Goal: Task Accomplishment & Management: Use online tool/utility

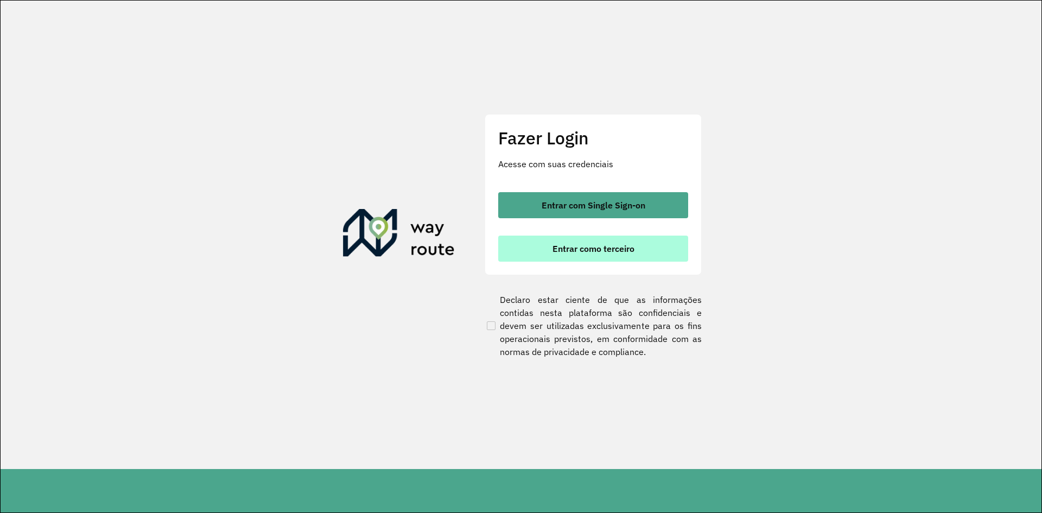
click at [639, 251] on button "Entrar como terceiro" at bounding box center [593, 249] width 190 height 26
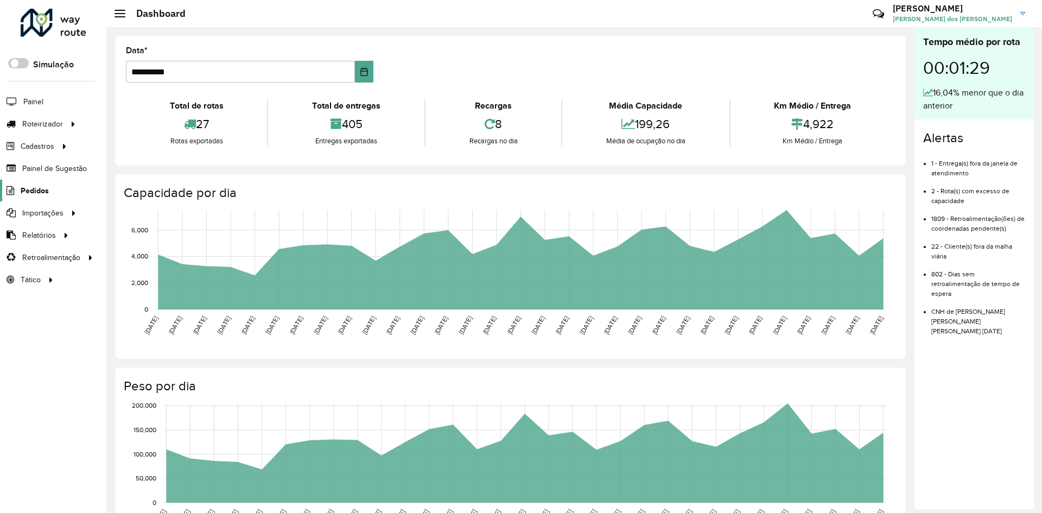
click at [43, 192] on span "Pedidos" at bounding box center [35, 190] width 28 height 11
click at [31, 186] on body "Aguarde... Pop-up bloqueado! Seu navegador bloqueou automáticamente a abertura …" at bounding box center [521, 256] width 1042 height 513
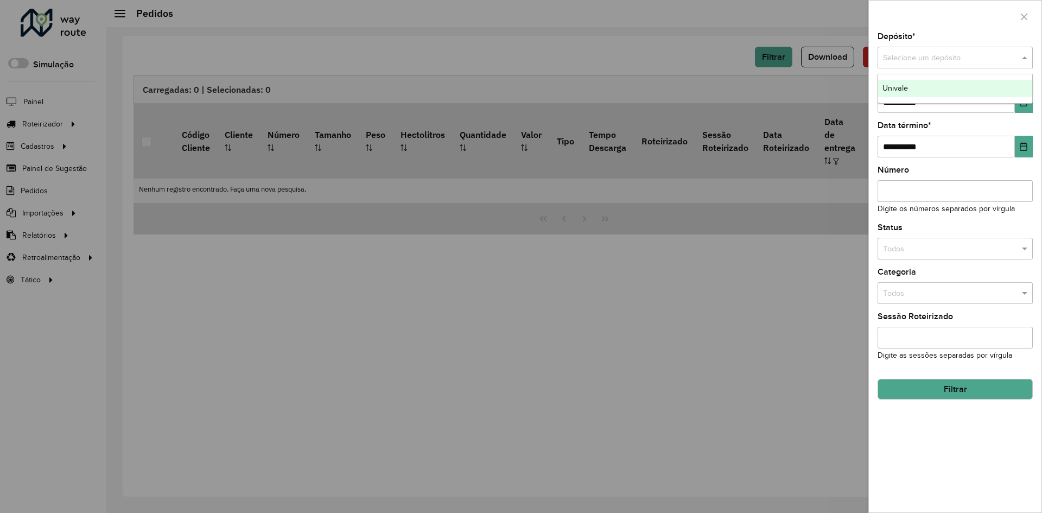
click at [1026, 58] on span at bounding box center [1026, 58] width 14 height 12
click at [906, 83] on div "Univale" at bounding box center [955, 88] width 154 height 17
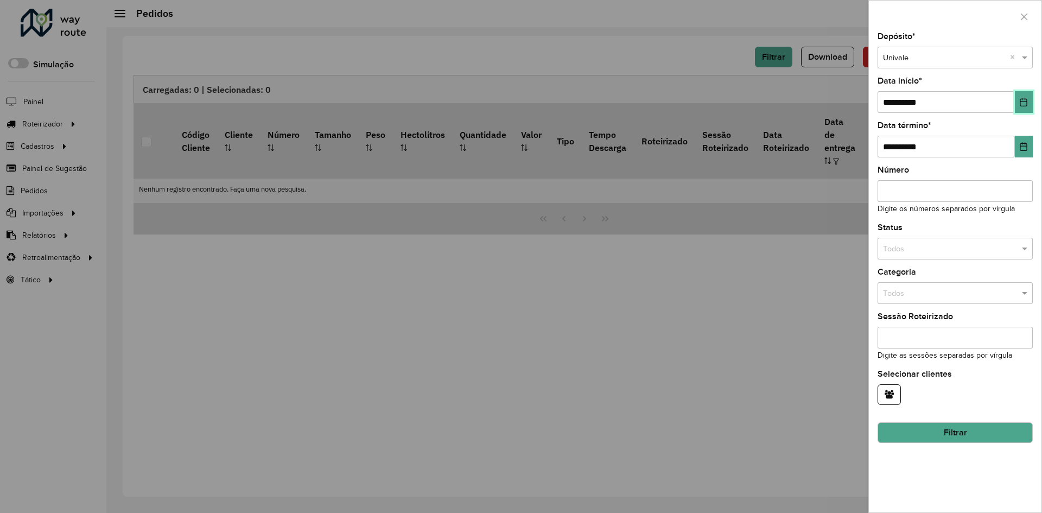
click at [1020, 101] on icon "Choose Date" at bounding box center [1023, 102] width 9 height 9
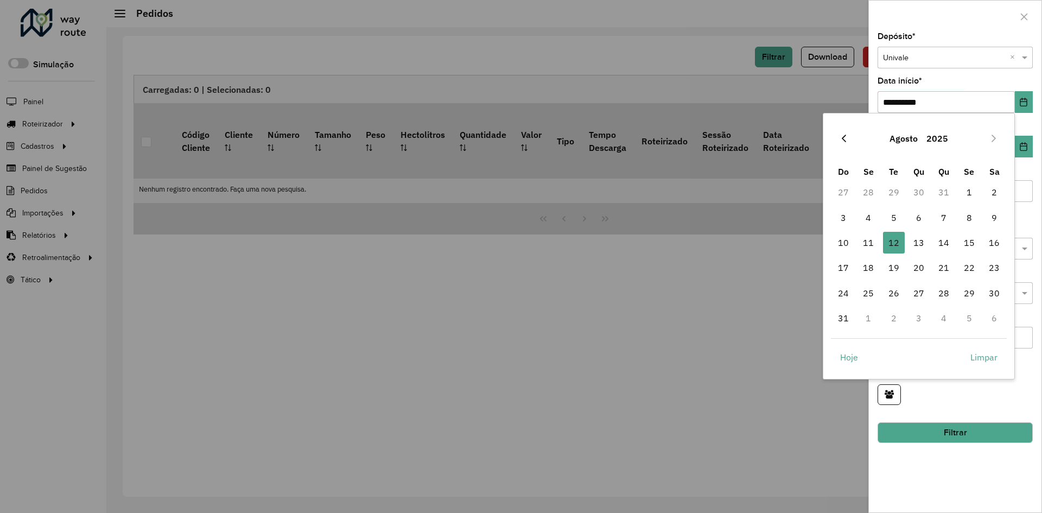
click at [842, 137] on icon "Previous Month" at bounding box center [843, 138] width 9 height 9
click at [838, 136] on button "Previous Month" at bounding box center [843, 138] width 17 height 17
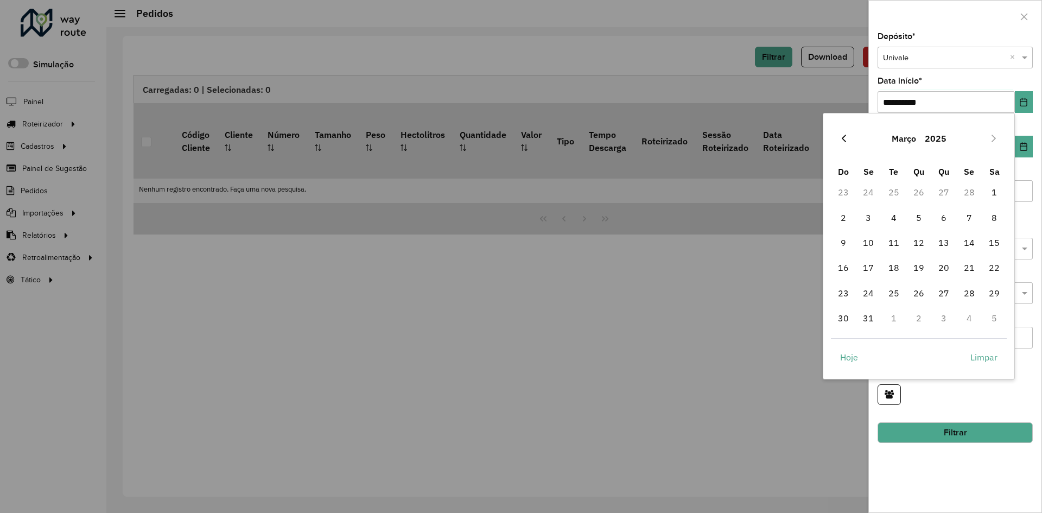
click at [837, 138] on button "Previous Month" at bounding box center [843, 138] width 17 height 17
click at [844, 137] on icon "Previous Month" at bounding box center [844, 139] width 4 height 8
click at [924, 195] on span "1" at bounding box center [919, 192] width 22 height 22
type input "**********"
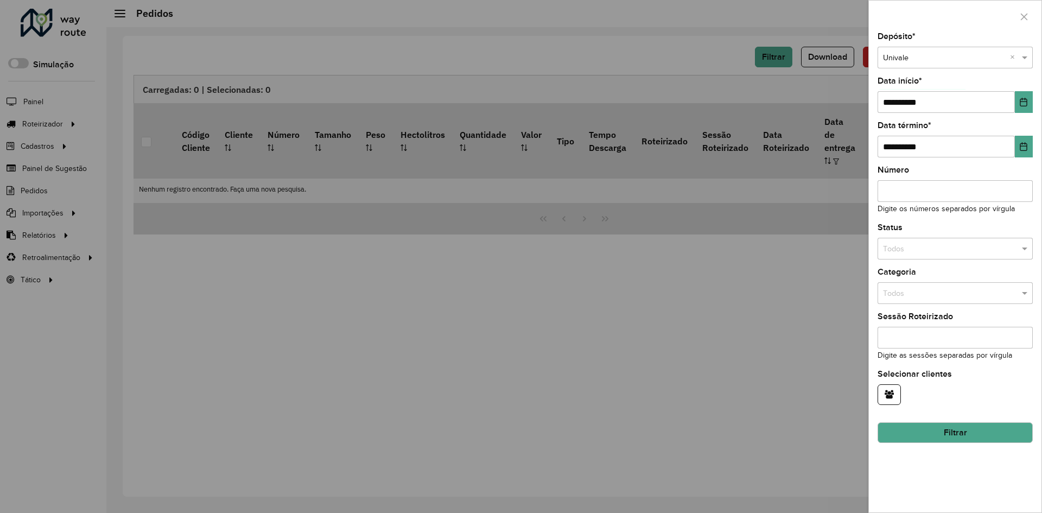
drag, startPoint x: 964, startPoint y: 431, endPoint x: 956, endPoint y: 437, distance: 10.1
click at [964, 432] on button "Filtrar" at bounding box center [954, 432] width 155 height 21
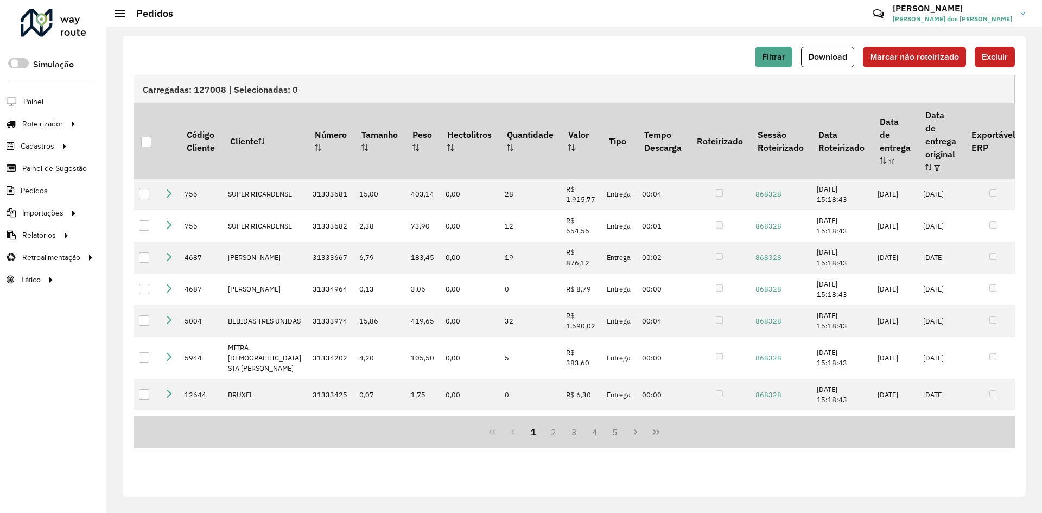
click at [1022, 15] on link "Gabriel Gabriel Ortiz dos Santos" at bounding box center [963, 13] width 141 height 28
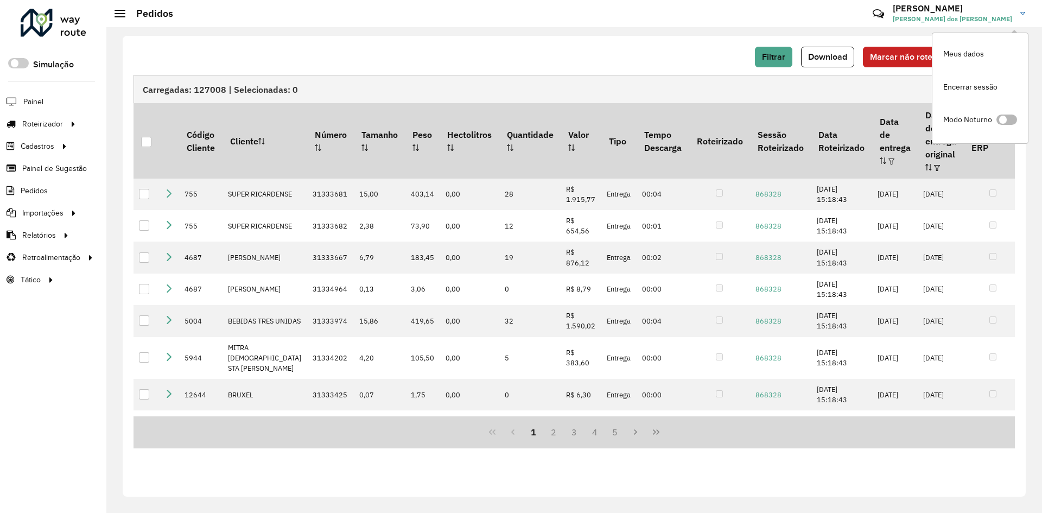
click at [1004, 119] on span at bounding box center [1006, 119] width 21 height 10
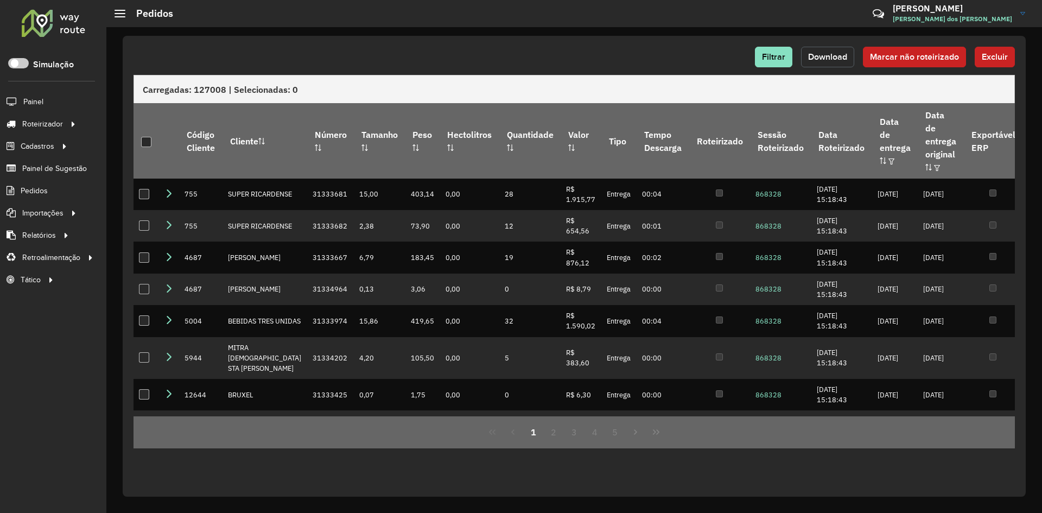
click at [828, 61] on button "Download" at bounding box center [827, 57] width 53 height 21
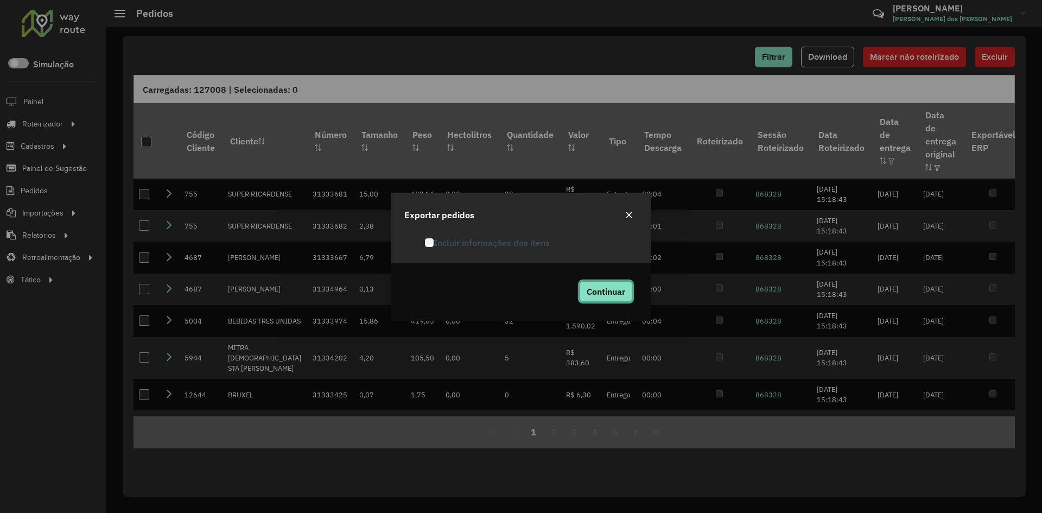
click at [608, 286] on span "Continuar" at bounding box center [606, 291] width 39 height 11
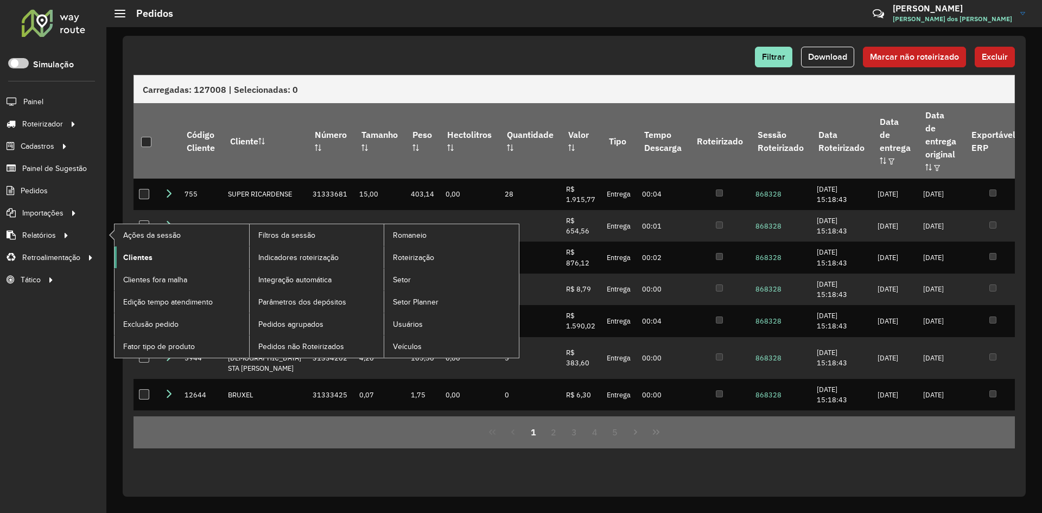
click at [149, 260] on span "Clientes" at bounding box center [137, 257] width 29 height 11
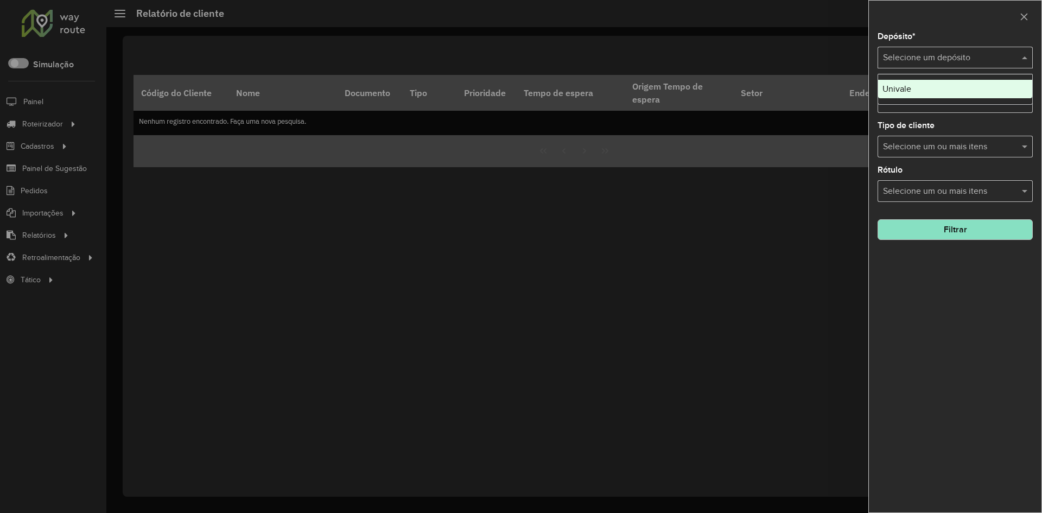
click at [1024, 55] on span at bounding box center [1026, 57] width 14 height 13
click at [945, 81] on div "Univale" at bounding box center [955, 89] width 154 height 18
click at [988, 236] on button "Filtrar" at bounding box center [954, 229] width 155 height 21
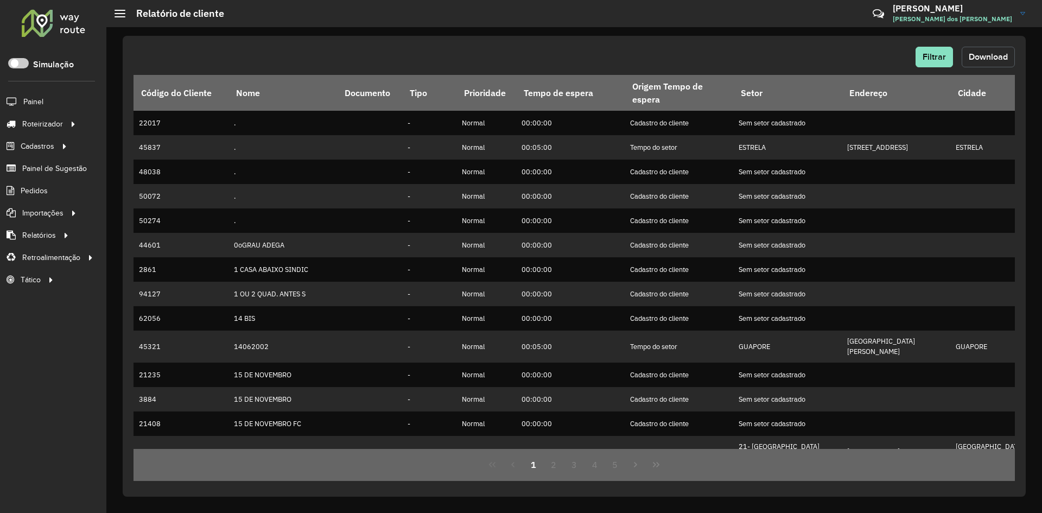
click at [995, 55] on span "Download" at bounding box center [988, 56] width 39 height 9
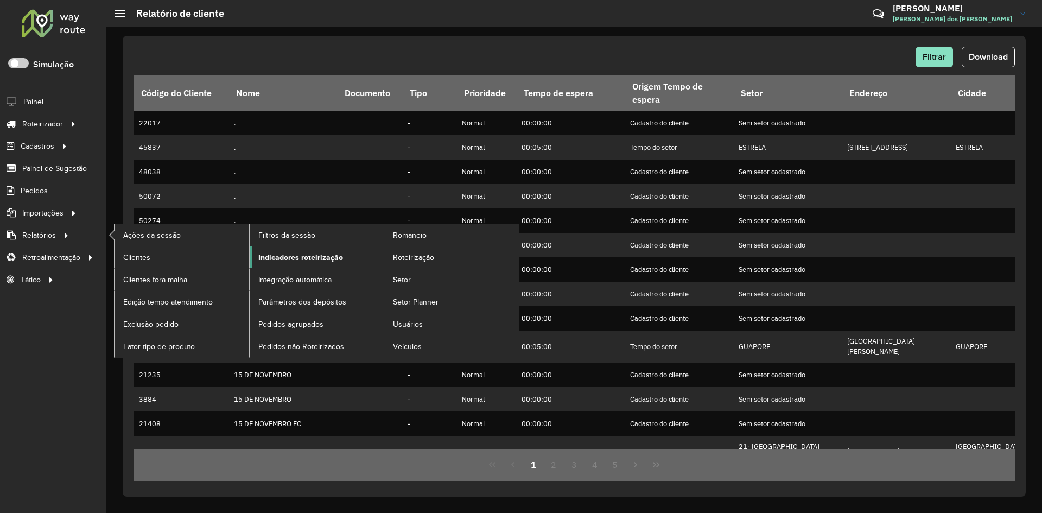
click at [306, 256] on span "Indicadores roteirização" at bounding box center [300, 257] width 85 height 11
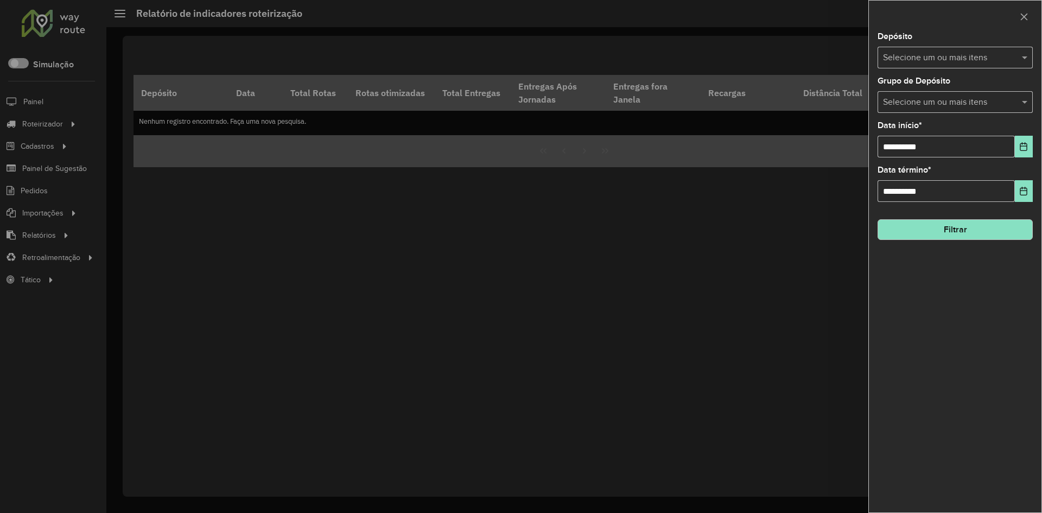
click at [1029, 59] on span at bounding box center [1026, 57] width 14 height 13
click at [892, 112] on div "Univale" at bounding box center [955, 112] width 154 height 18
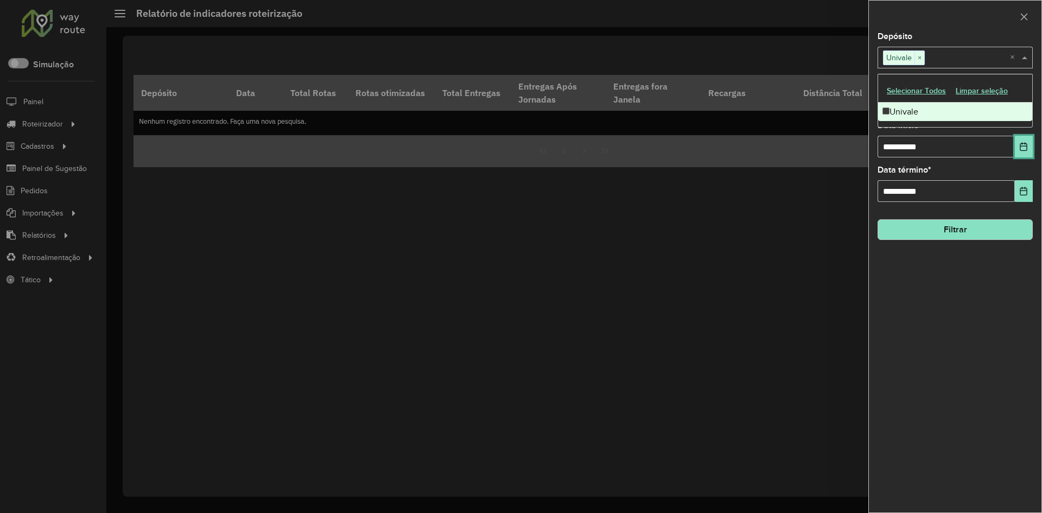
click at [1020, 144] on icon "Choose Date" at bounding box center [1023, 146] width 9 height 9
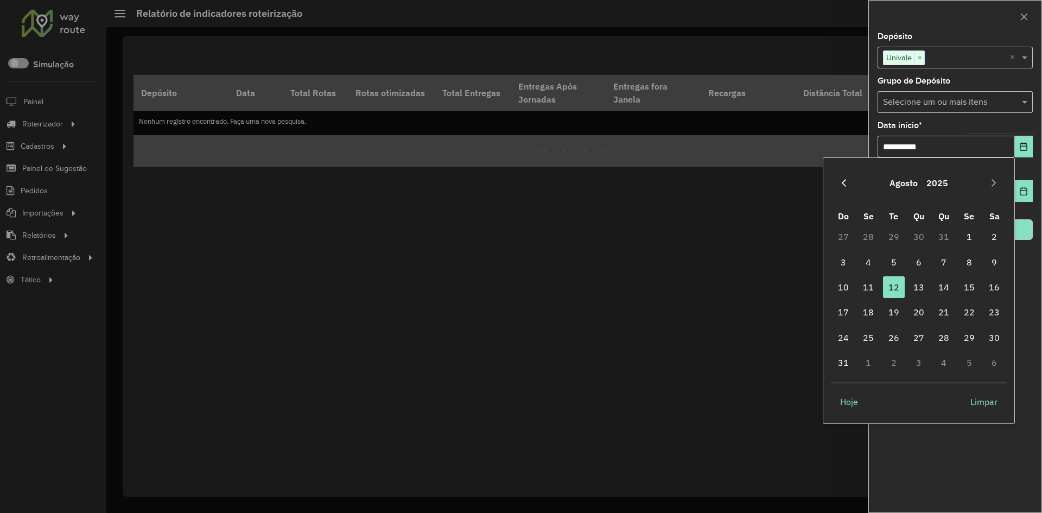
click at [842, 188] on button "Previous Month" at bounding box center [843, 182] width 17 height 17
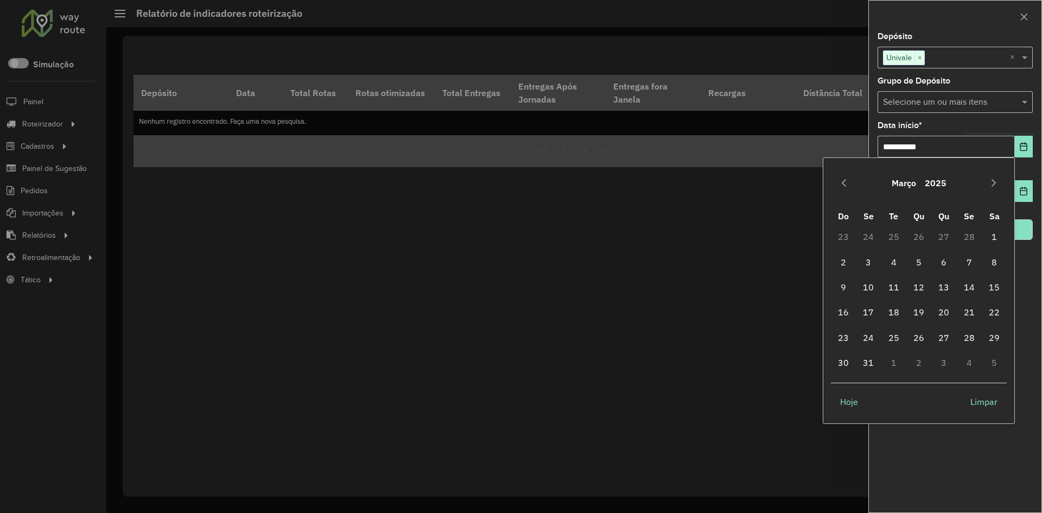
click at [842, 188] on button "Previous Month" at bounding box center [843, 182] width 17 height 17
click at [915, 239] on span "1" at bounding box center [919, 237] width 22 height 22
type input "**********"
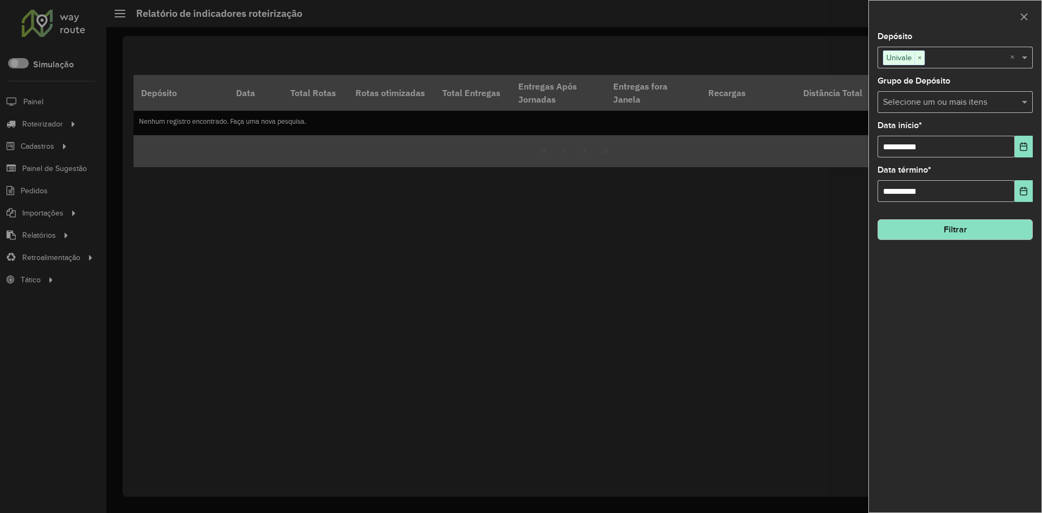
click at [963, 228] on button "Filtrar" at bounding box center [954, 229] width 155 height 21
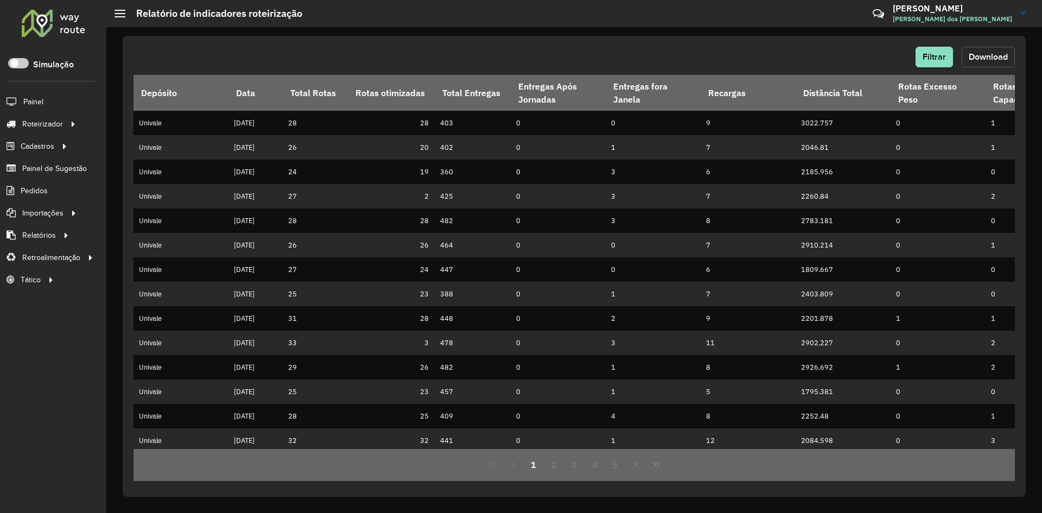
click at [984, 62] on button "Download" at bounding box center [988, 57] width 53 height 21
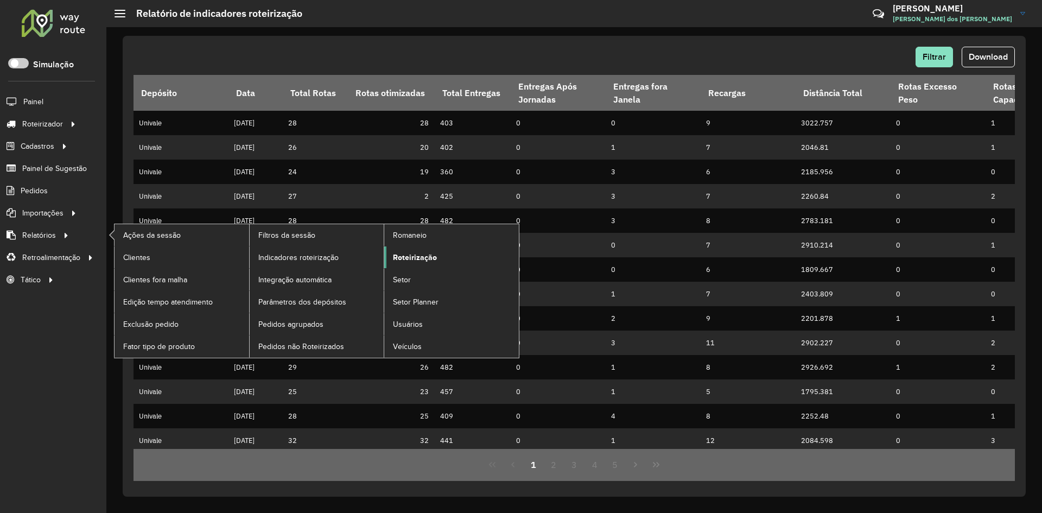
click at [419, 260] on span "Roteirização" at bounding box center [415, 257] width 44 height 11
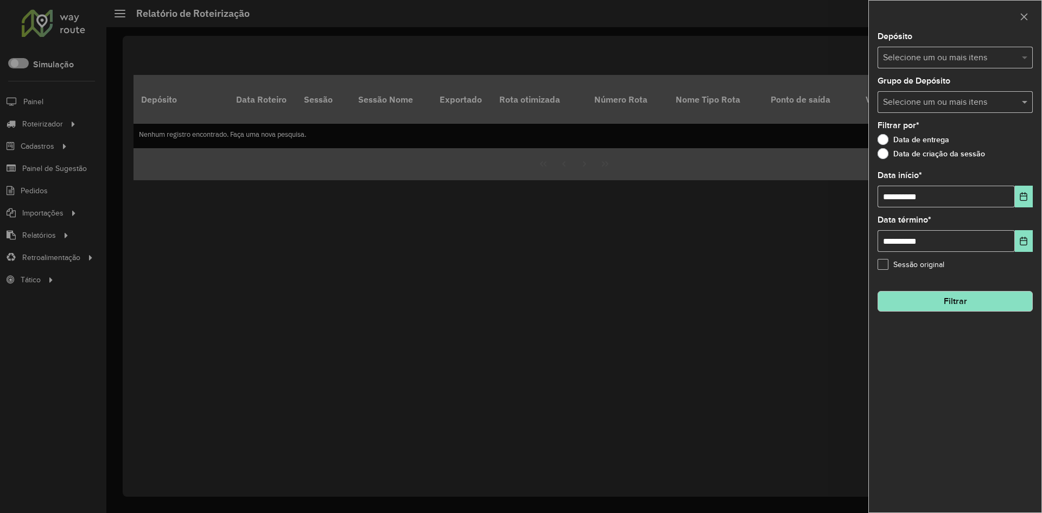
click at [1023, 60] on span at bounding box center [1026, 57] width 14 height 13
click at [881, 111] on div "Univale" at bounding box center [955, 112] width 154 height 18
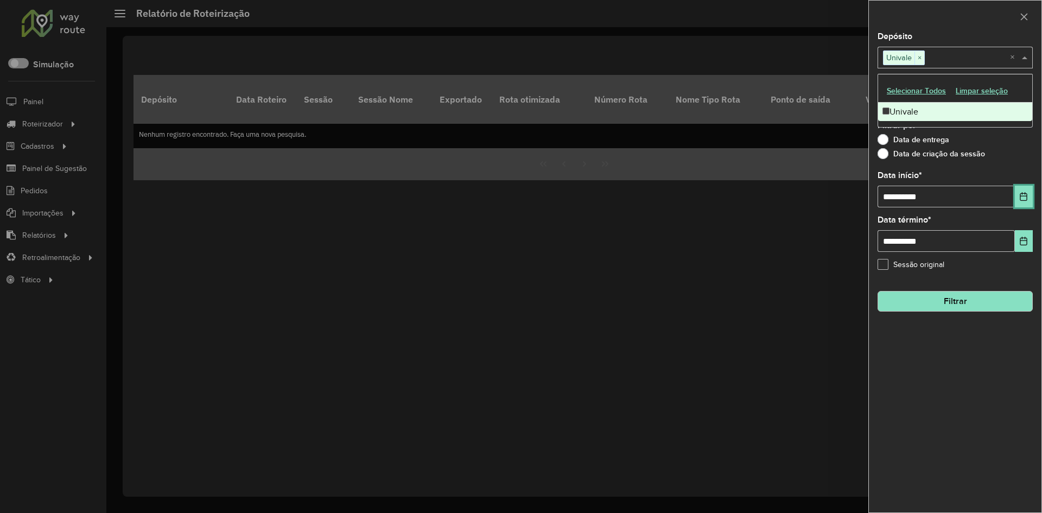
click at [1025, 196] on icon "Choose Date" at bounding box center [1023, 196] width 7 height 9
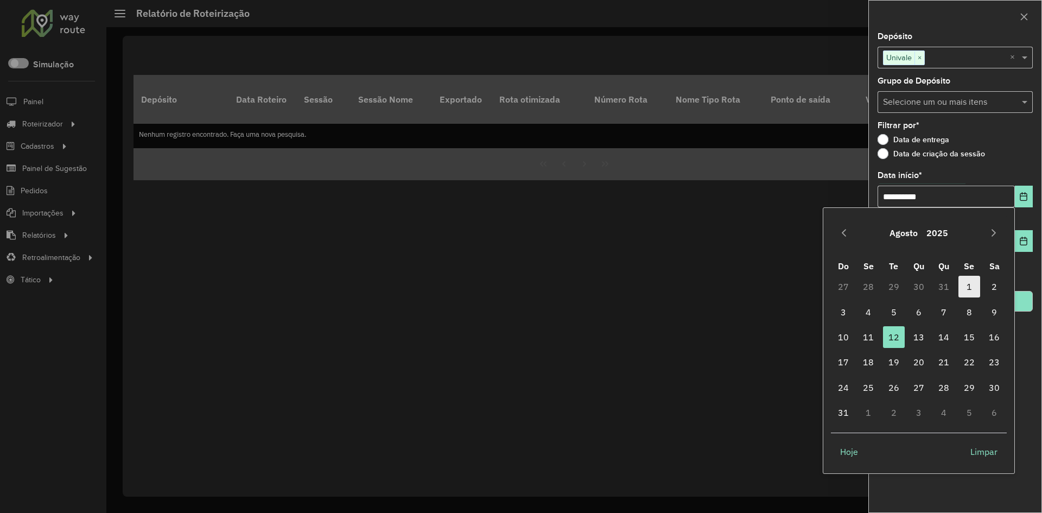
click at [968, 289] on span "1" at bounding box center [969, 287] width 22 height 22
type input "**********"
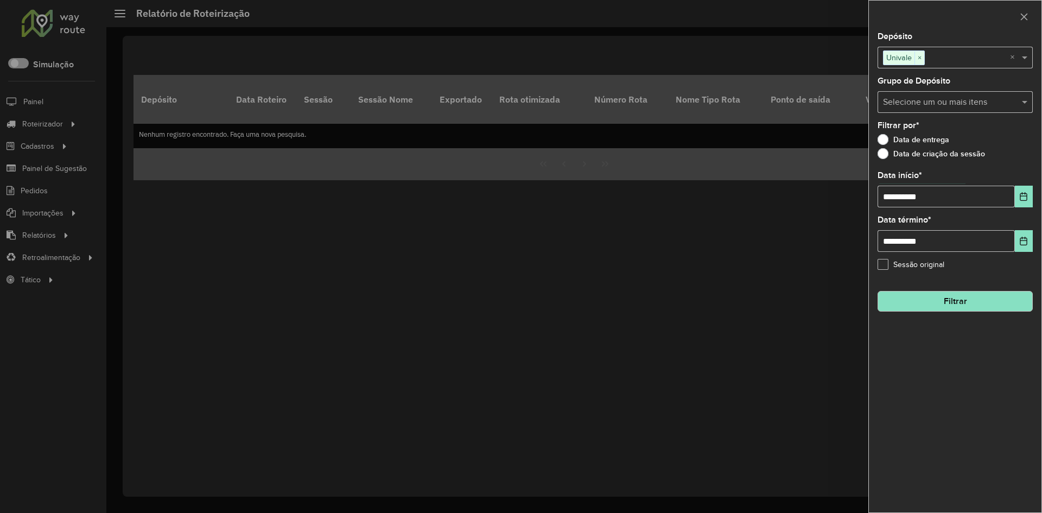
click at [964, 302] on button "Filtrar" at bounding box center [954, 301] width 155 height 21
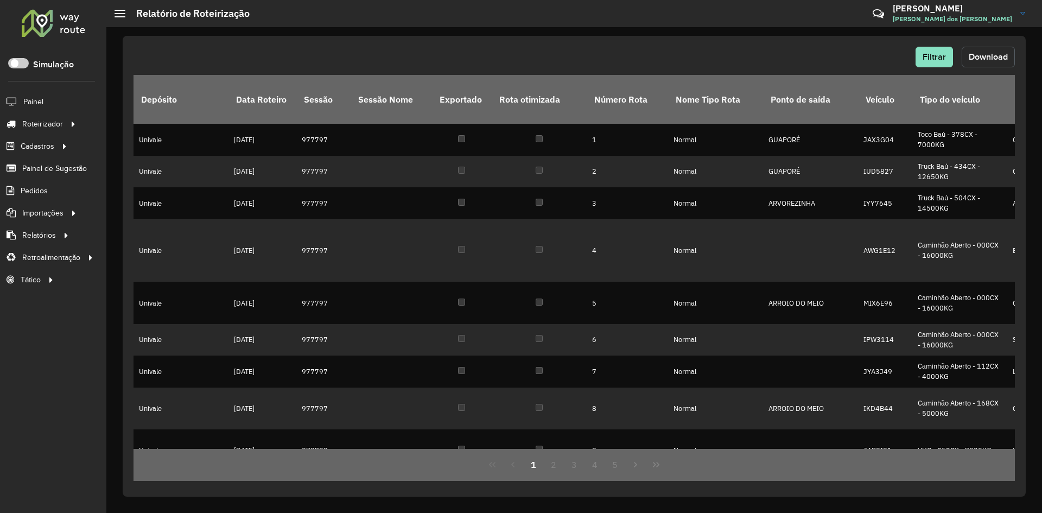
click at [978, 61] on span "Download" at bounding box center [988, 56] width 39 height 9
click at [149, 126] on span "Entregas" at bounding box center [138, 123] width 31 height 11
click at [155, 122] on link "Entregas" at bounding box center [180, 124] width 133 height 22
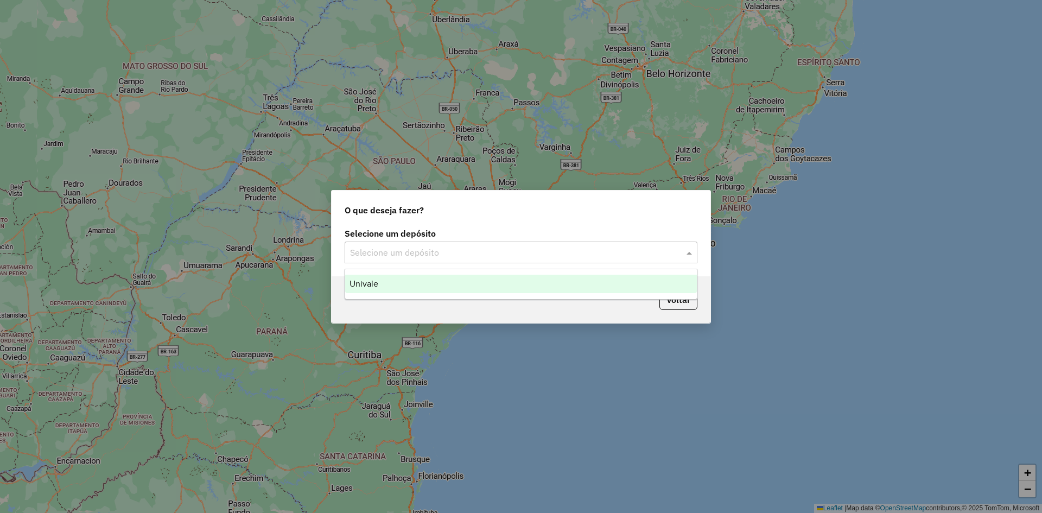
click at [690, 254] on span at bounding box center [691, 252] width 14 height 13
click at [423, 279] on div "Univale" at bounding box center [521, 284] width 352 height 18
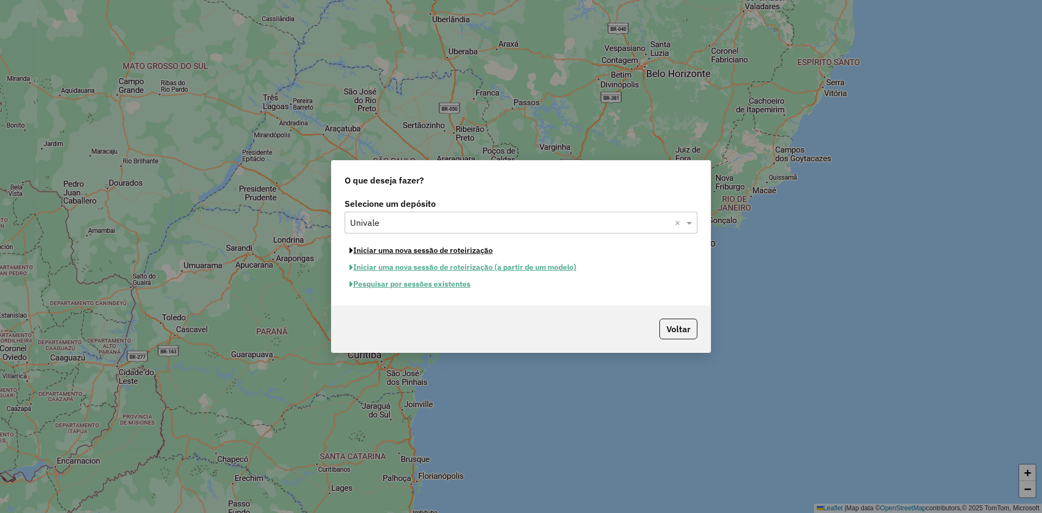
click at [473, 252] on button "Iniciar uma nova sessão de roteirização" at bounding box center [421, 250] width 153 height 17
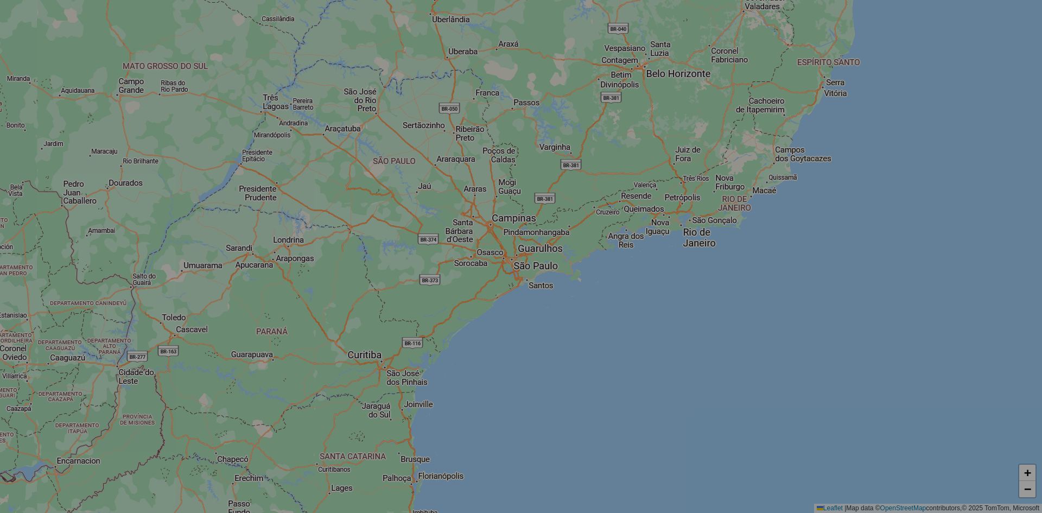
select select "*"
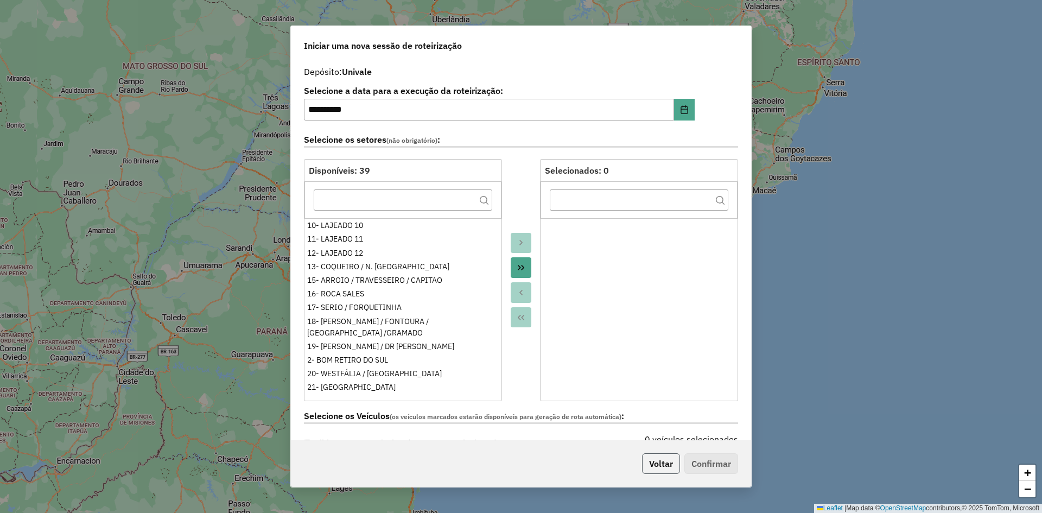
click at [658, 462] on button "Voltar" at bounding box center [661, 463] width 38 height 21
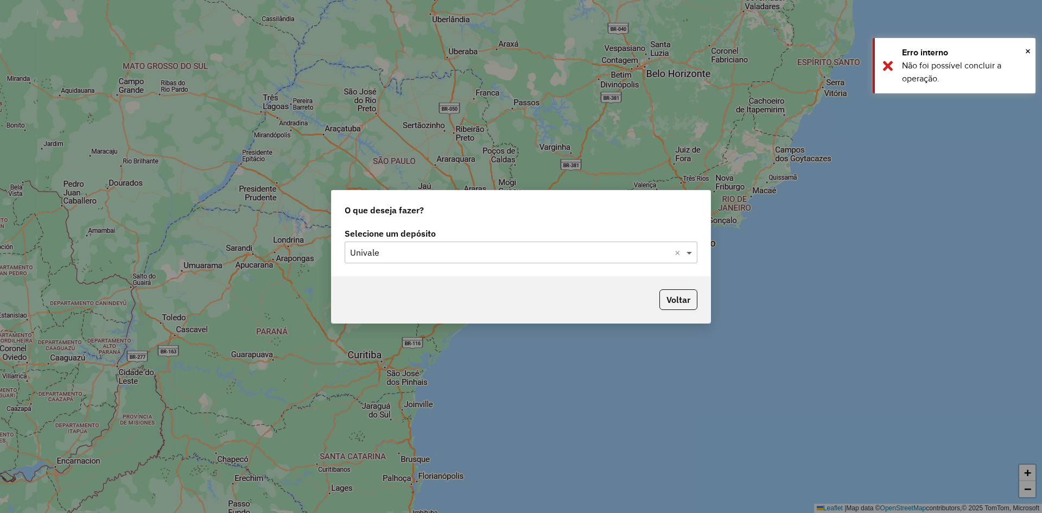
click at [690, 254] on span at bounding box center [691, 252] width 14 height 13
click at [492, 288] on div "Univale" at bounding box center [521, 284] width 352 height 18
click at [684, 297] on button "Voltar" at bounding box center [678, 299] width 38 height 21
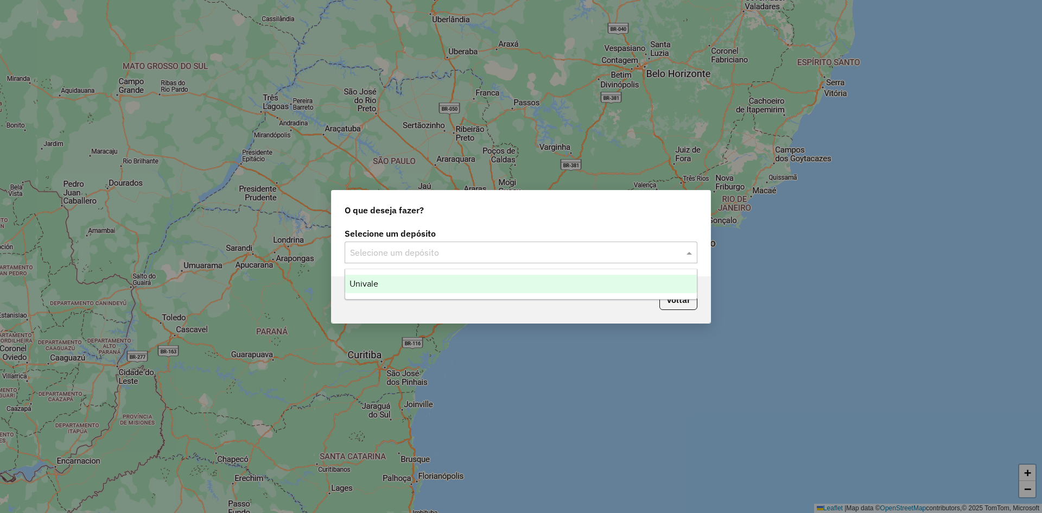
click at [696, 250] on span at bounding box center [691, 252] width 14 height 13
click at [487, 284] on div "Univale" at bounding box center [521, 284] width 352 height 18
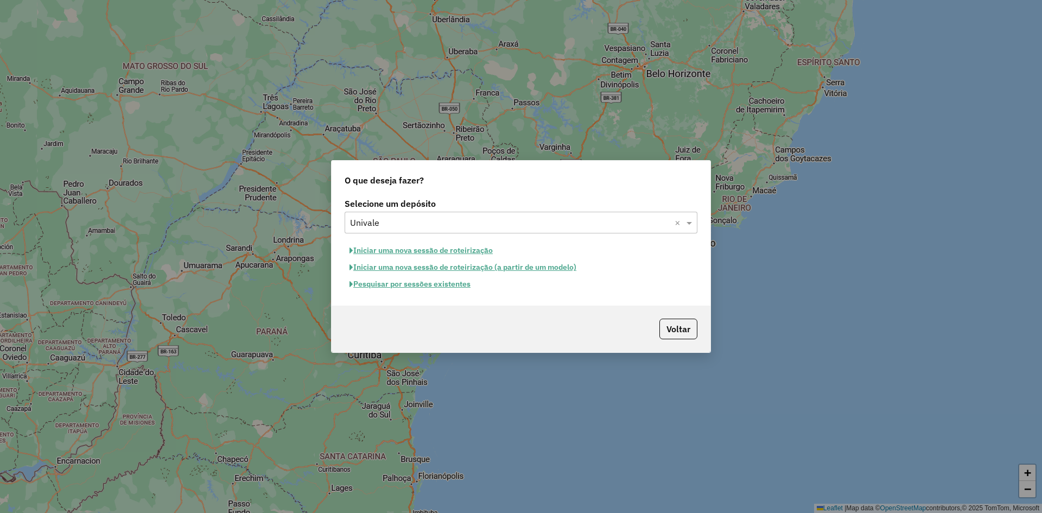
click at [432, 287] on button "Pesquisar por sessões existentes" at bounding box center [410, 284] width 131 height 17
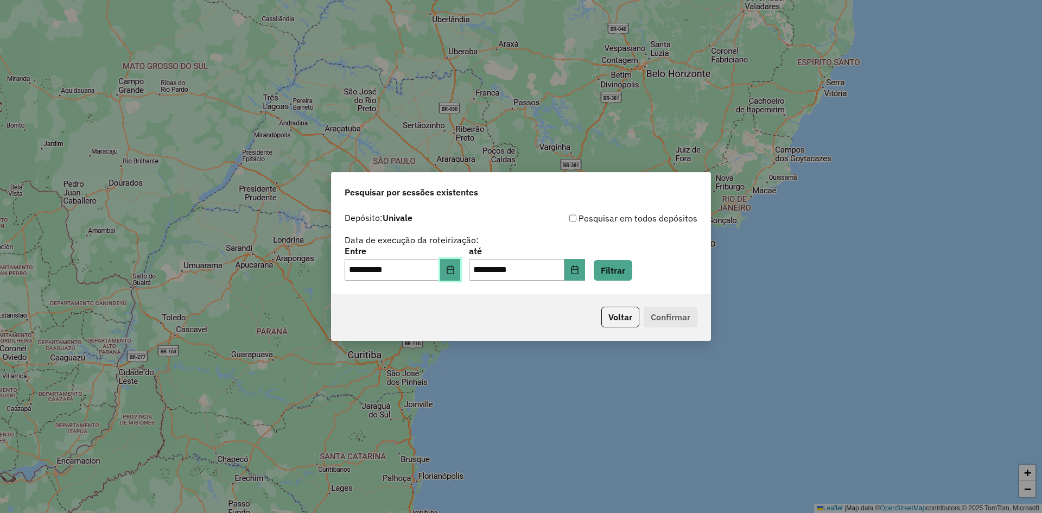
click at [454, 271] on icon "Choose Date" at bounding box center [450, 269] width 9 height 9
click at [784, 143] on div "**********" at bounding box center [521, 256] width 1042 height 513
click at [460, 276] on button "Choose Date" at bounding box center [450, 270] width 21 height 22
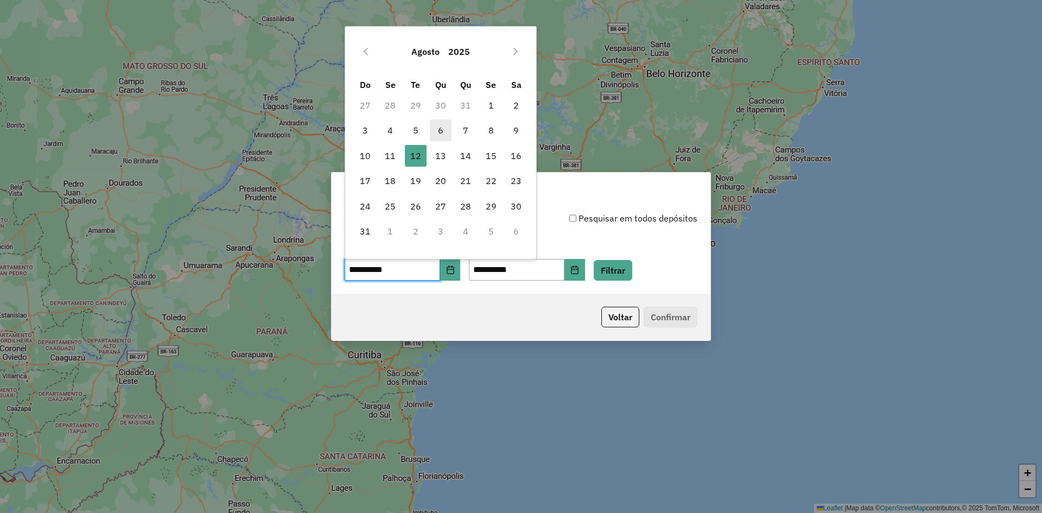
click at [442, 133] on span "6" at bounding box center [441, 130] width 22 height 22
type input "**********"
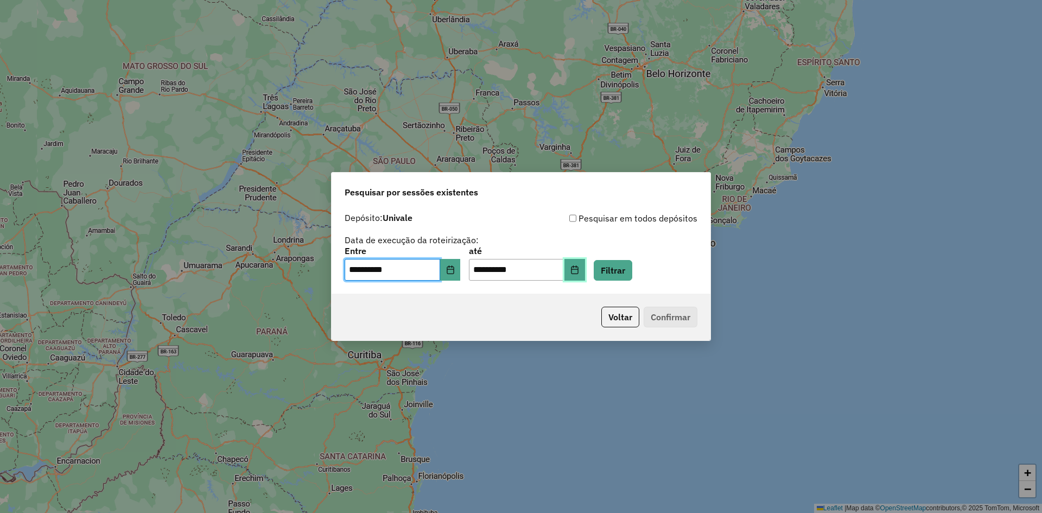
click at [578, 270] on icon "Choose Date" at bounding box center [574, 269] width 7 height 9
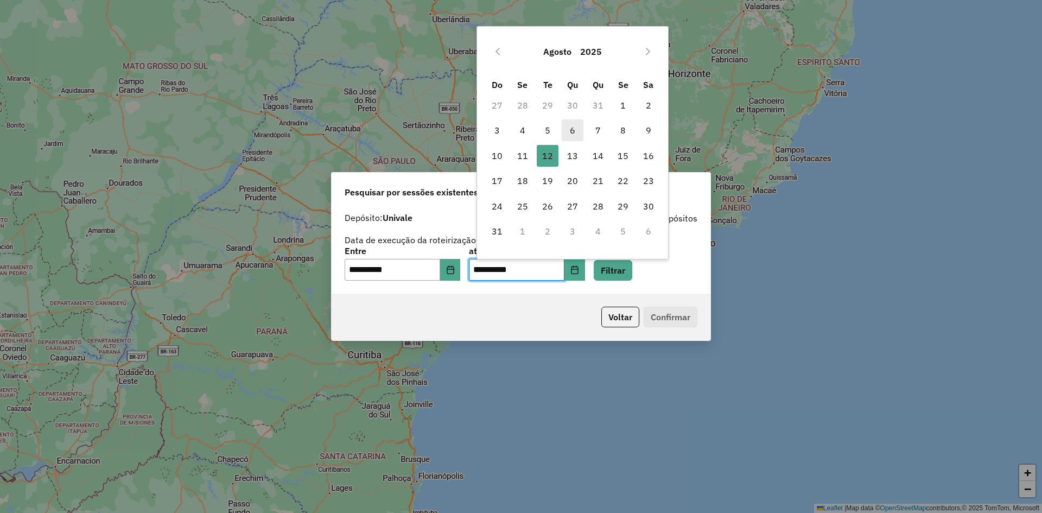
click at [573, 131] on span "6" at bounding box center [573, 130] width 22 height 22
type input "**********"
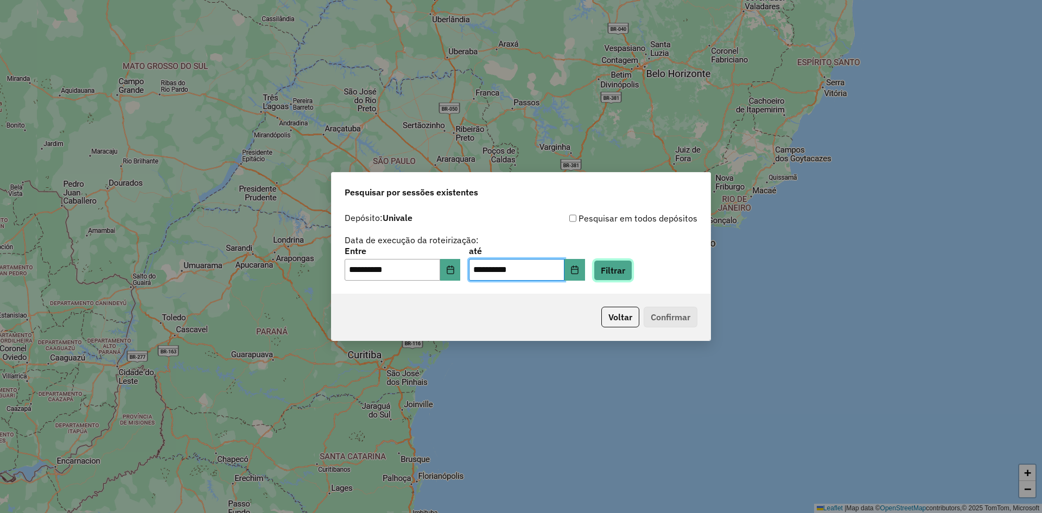
click at [631, 269] on button "Filtrar" at bounding box center [613, 270] width 39 height 21
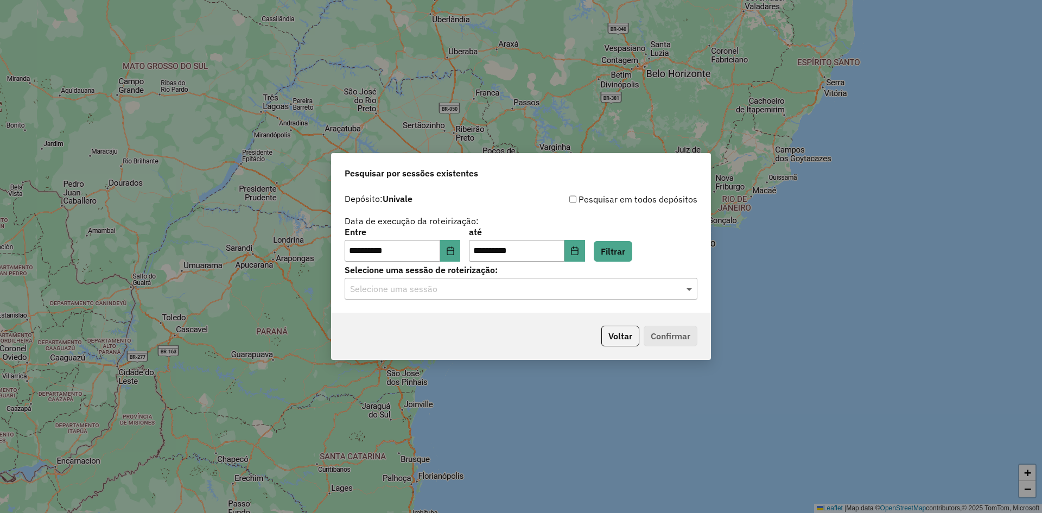
click at [686, 287] on span at bounding box center [691, 288] width 14 height 13
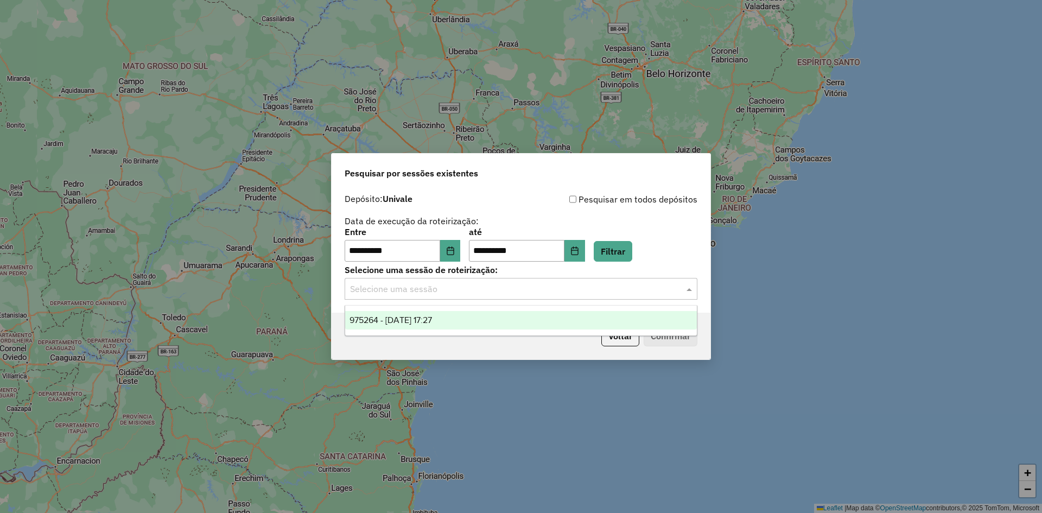
click at [432, 324] on span "975264 - 06/08/2025 17:27" at bounding box center [390, 319] width 82 height 9
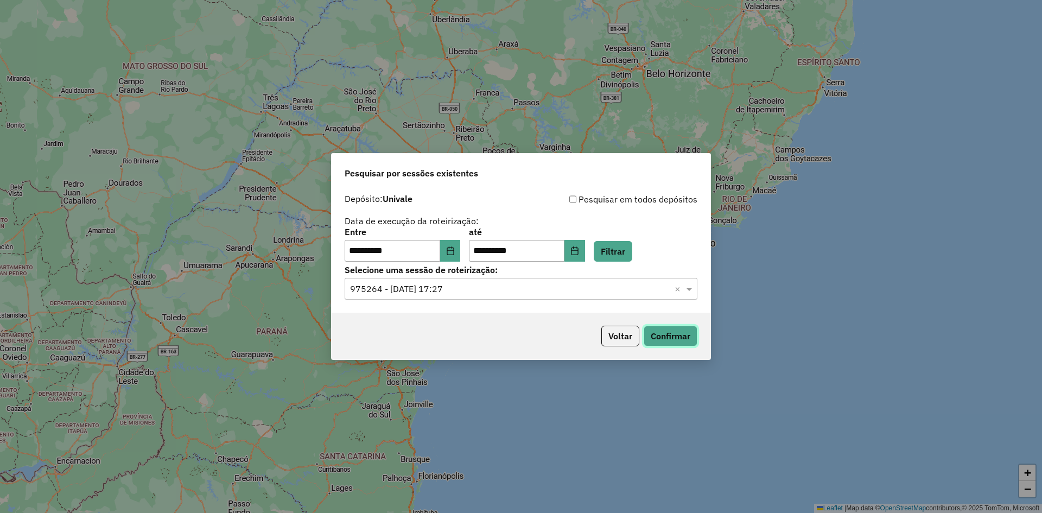
click at [667, 333] on button "Confirmar" at bounding box center [671, 336] width 54 height 21
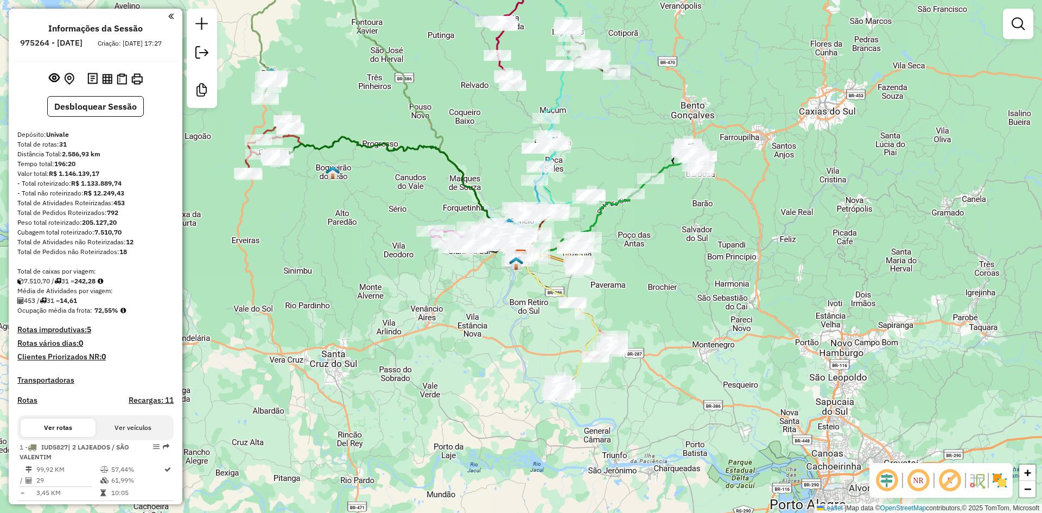
click at [887, 480] on em at bounding box center [887, 480] width 26 height 26
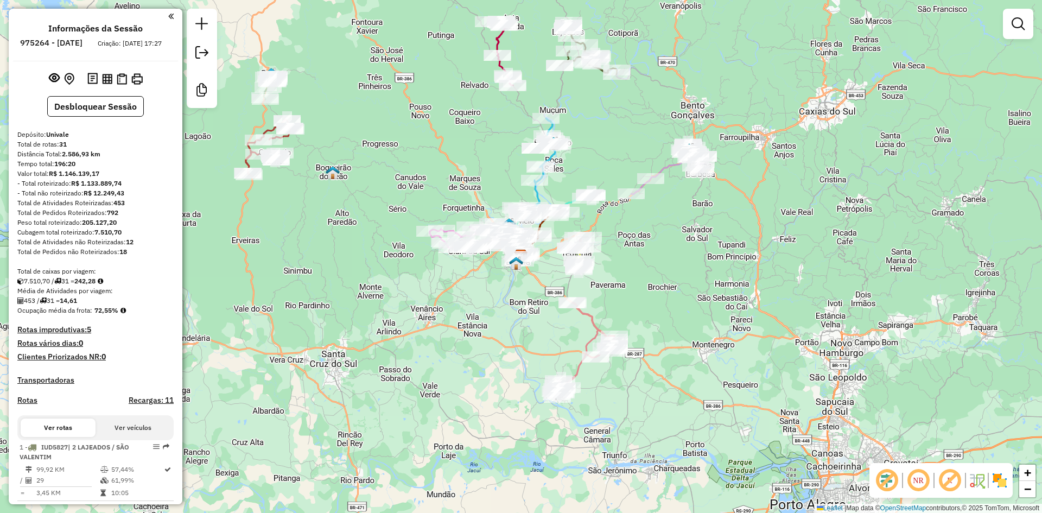
click at [1002, 481] on img at bounding box center [999, 480] width 17 height 17
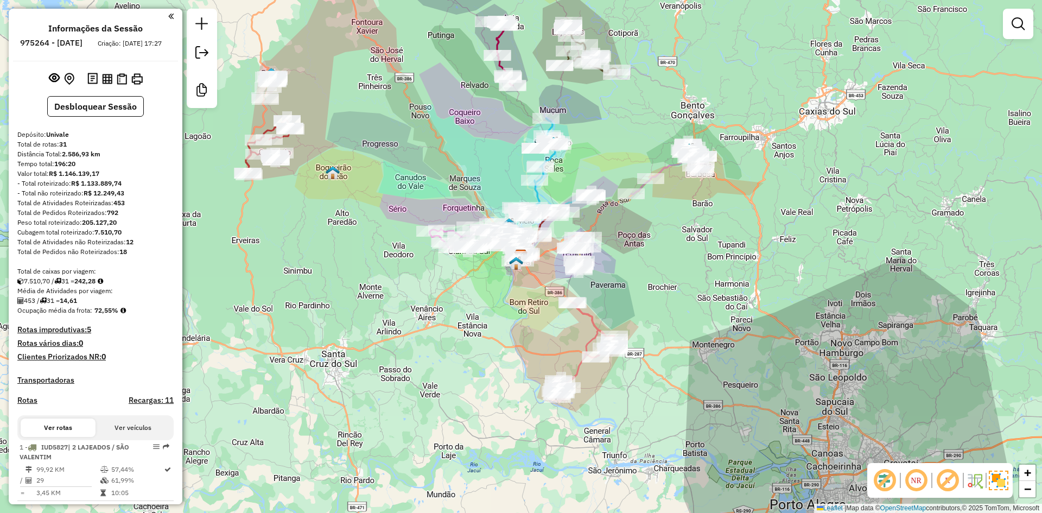
drag, startPoint x: 778, startPoint y: 112, endPoint x: 826, endPoint y: 64, distance: 67.9
click at [781, 111] on div "Janela de atendimento Grade de atendimento Capacidade Transportadoras Veículos …" at bounding box center [521, 256] width 1042 height 513
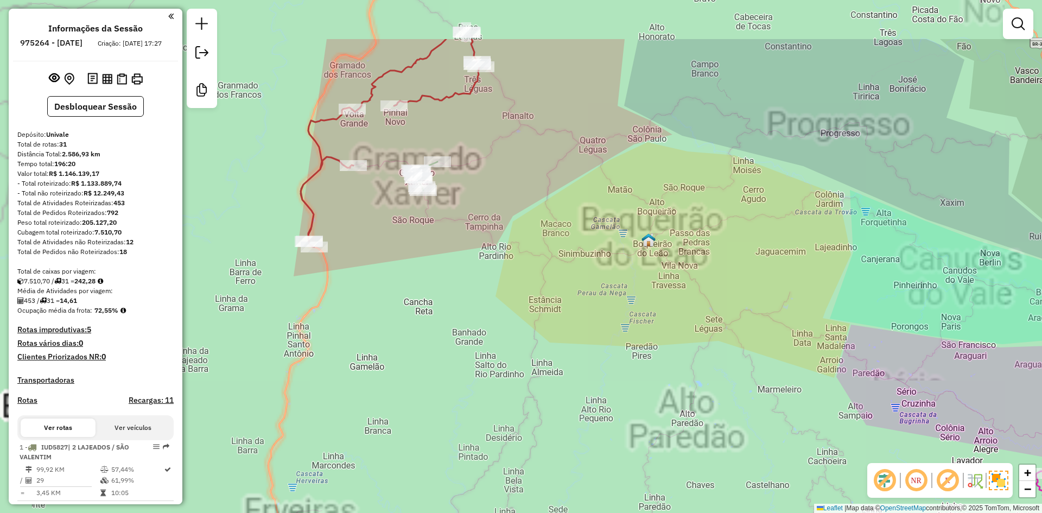
drag, startPoint x: 313, startPoint y: 175, endPoint x: 488, endPoint y: 296, distance: 212.5
click at [488, 296] on div "Janela de atendimento Grade de atendimento Capacidade Transportadoras Veículos …" at bounding box center [521, 256] width 1042 height 513
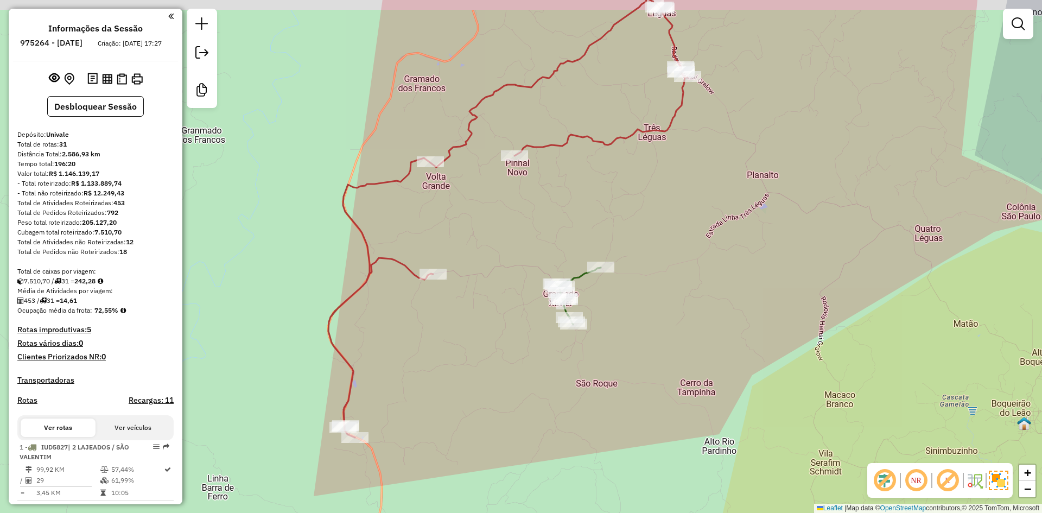
drag, startPoint x: 433, startPoint y: 170, endPoint x: 527, endPoint y: 225, distance: 108.7
click at [526, 225] on div "Janela de atendimento Grade de atendimento Capacidade Transportadoras Veículos …" at bounding box center [521, 256] width 1042 height 513
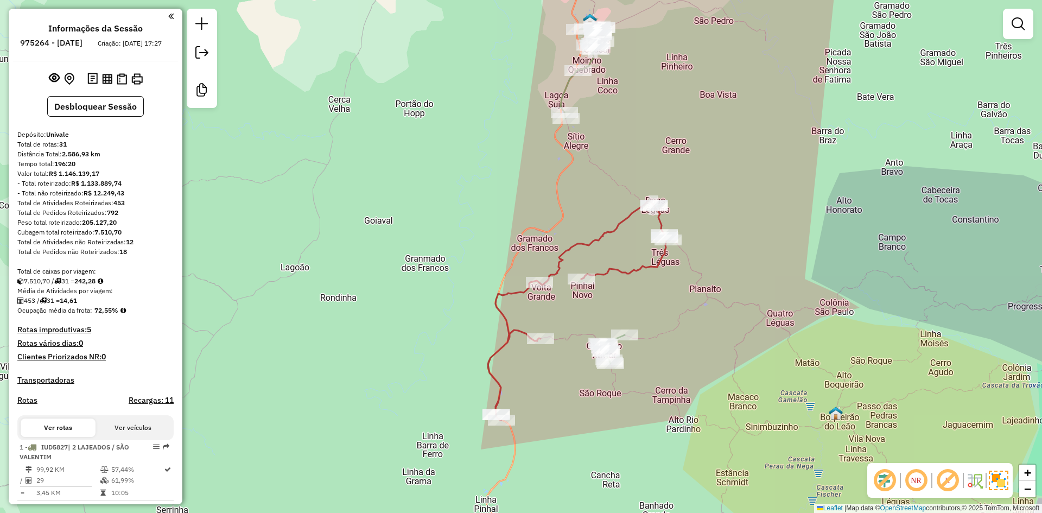
click at [724, 311] on div "Janela de atendimento Grade de atendimento Capacidade Transportadoras Veículos …" at bounding box center [521, 256] width 1042 height 513
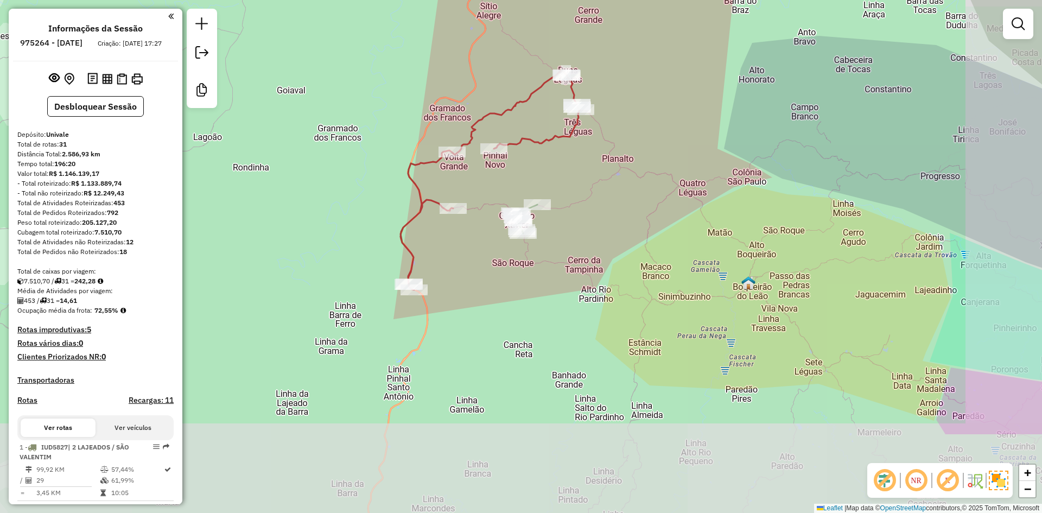
drag, startPoint x: 691, startPoint y: 366, endPoint x: 608, endPoint y: 238, distance: 152.6
click at [608, 238] on div "Janela de atendimento Grade de atendimento Capacidade Transportadoras Veículos …" at bounding box center [521, 256] width 1042 height 513
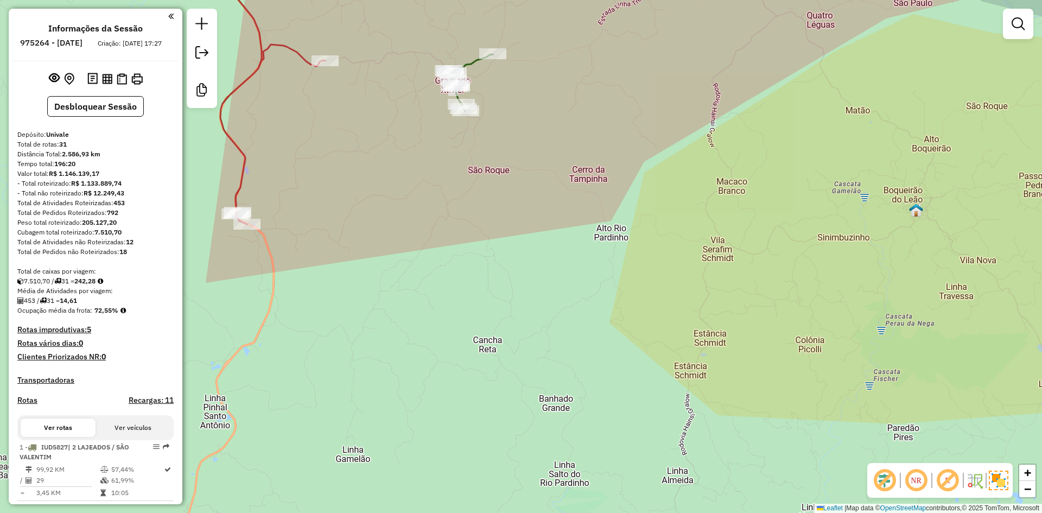
drag, startPoint x: 544, startPoint y: 324, endPoint x: 556, endPoint y: 247, distance: 77.4
click at [556, 247] on div "Janela de atendimento Grade de atendimento Capacidade Transportadoras Veículos …" at bounding box center [521, 256] width 1042 height 513
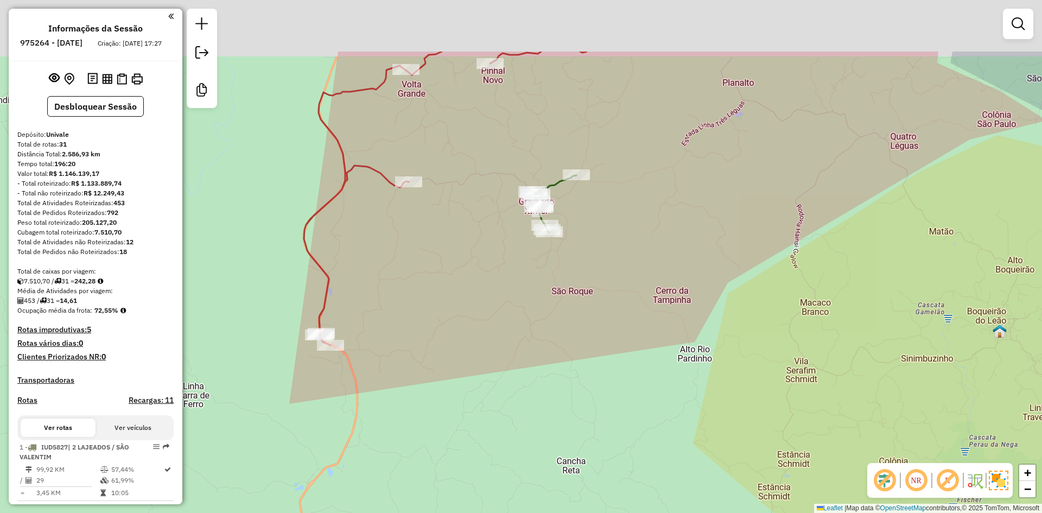
drag, startPoint x: 625, startPoint y: 195, endPoint x: 642, endPoint y: 301, distance: 107.2
click at [642, 301] on div "Janela de atendimento Grade de atendimento Capacidade Transportadoras Veículos …" at bounding box center [521, 256] width 1042 height 513
